Goal: Find contact information: Find contact information

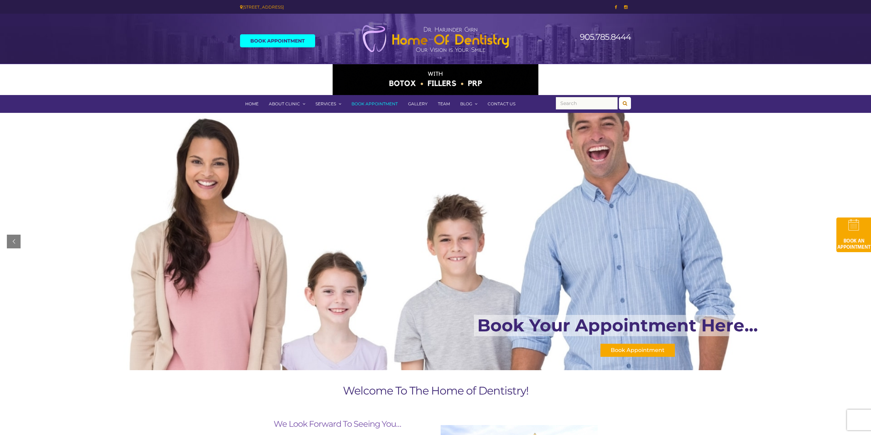
click at [501, 99] on link "Contact Us" at bounding box center [501, 104] width 38 height 18
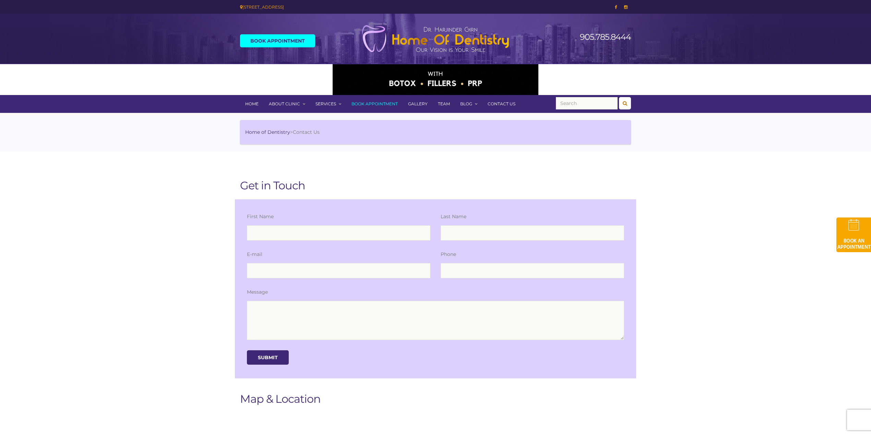
click at [443, 104] on link "Team" at bounding box center [444, 104] width 22 height 18
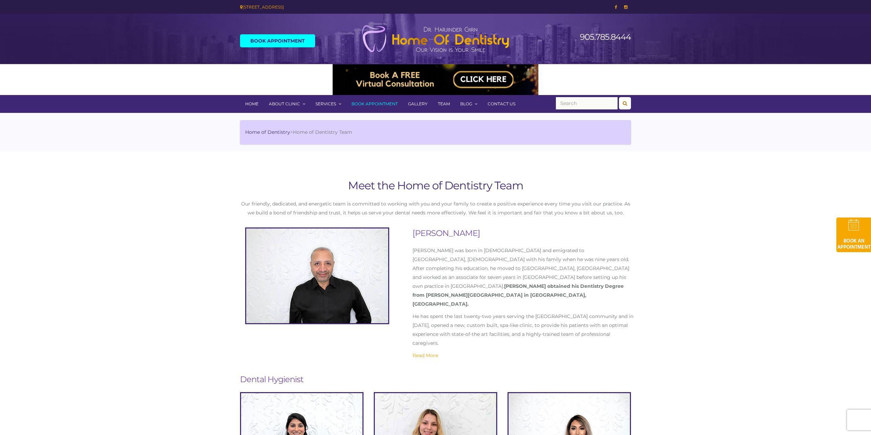
click at [606, 34] on link "905.785.8444" at bounding box center [605, 37] width 51 height 10
click at [468, 231] on h2 "[PERSON_NAME]" at bounding box center [525, 233] width 224 height 12
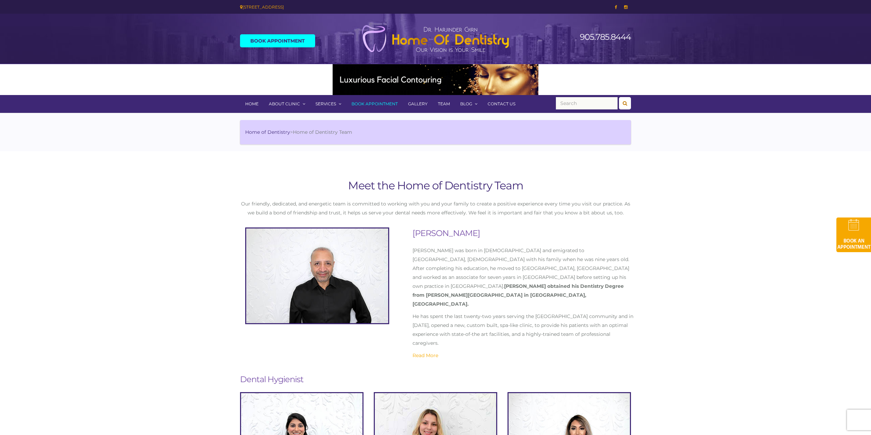
copy h2 "Girn"
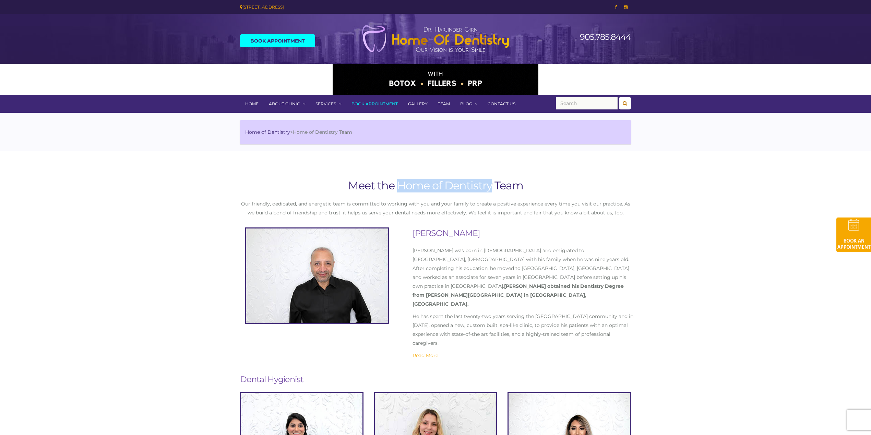
drag, startPoint x: 397, startPoint y: 185, endPoint x: 489, endPoint y: 189, distance: 92.7
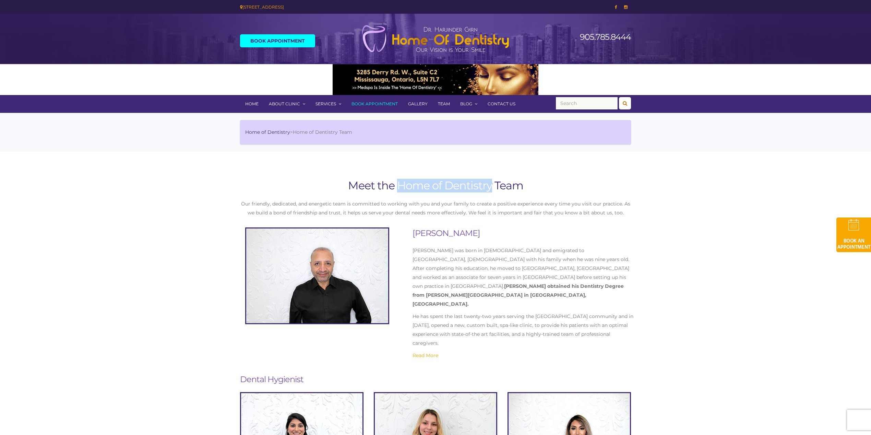
click at [489, 189] on h1 "Meet the Home of Dentistry Team" at bounding box center [435, 186] width 391 height 14
copy h1 "Home of Dentistry"
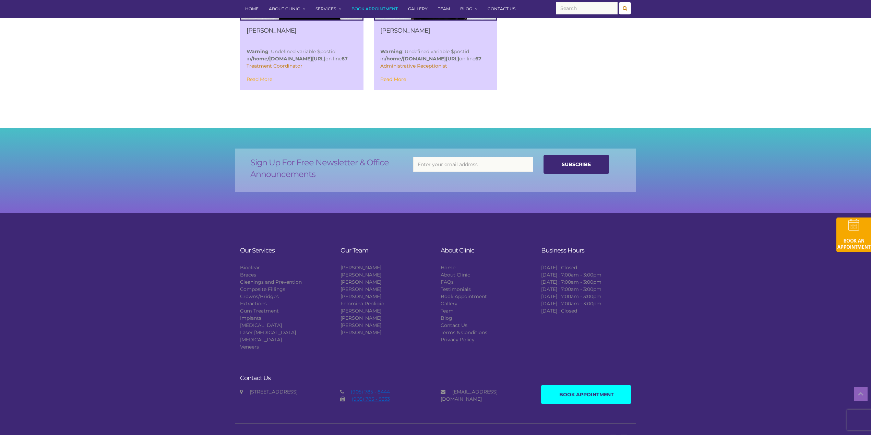
scroll to position [1006, 0]
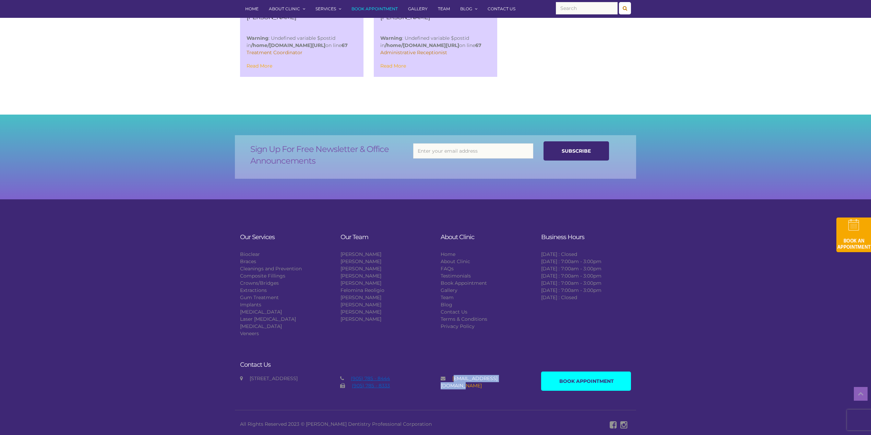
drag, startPoint x: 515, startPoint y: 379, endPoint x: 453, endPoint y: 378, distance: 62.1
click at [453, 378] on div "[EMAIL_ADDRESS][DOMAIN_NAME]" at bounding box center [486, 382] width 90 height 14
copy link "[EMAIL_ADDRESS][DOMAIN_NAME]"
